Goal: Task Accomplishment & Management: Manage account settings

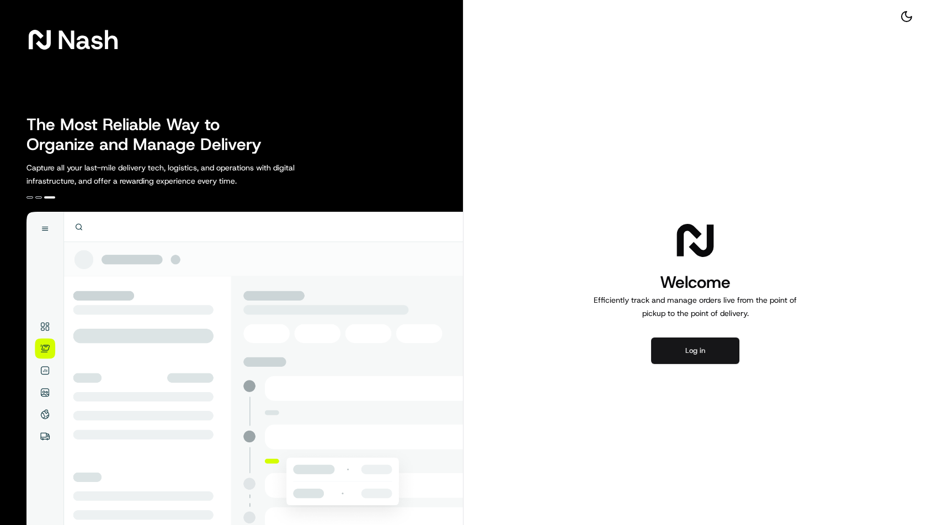
click at [712, 350] on button "Log in" at bounding box center [695, 351] width 88 height 26
